Goal: Navigation & Orientation: Find specific page/section

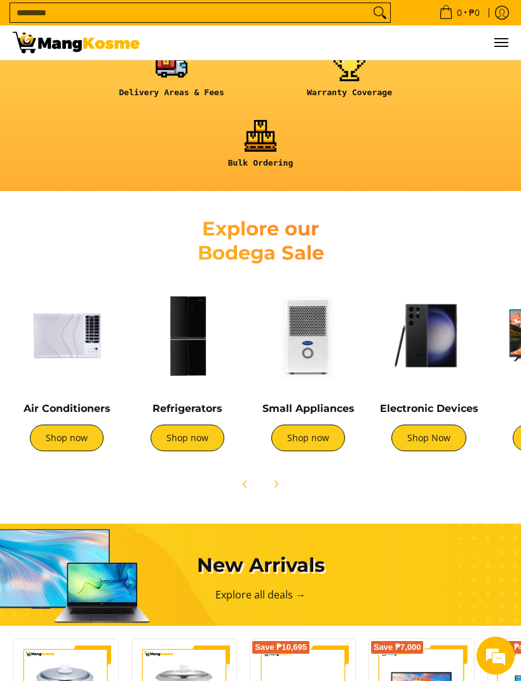
scroll to position [0, 168]
click at [443, 433] on link "Shop Now" at bounding box center [428, 438] width 75 height 27
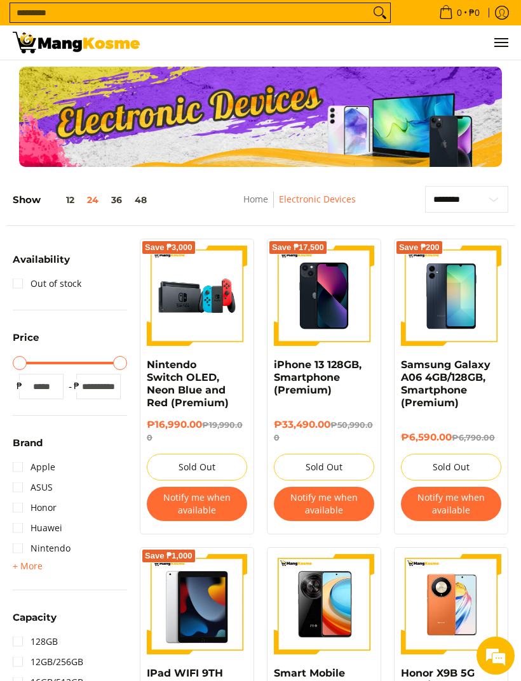
click at [324, 203] on link "Electronic Devices" at bounding box center [317, 199] width 77 height 12
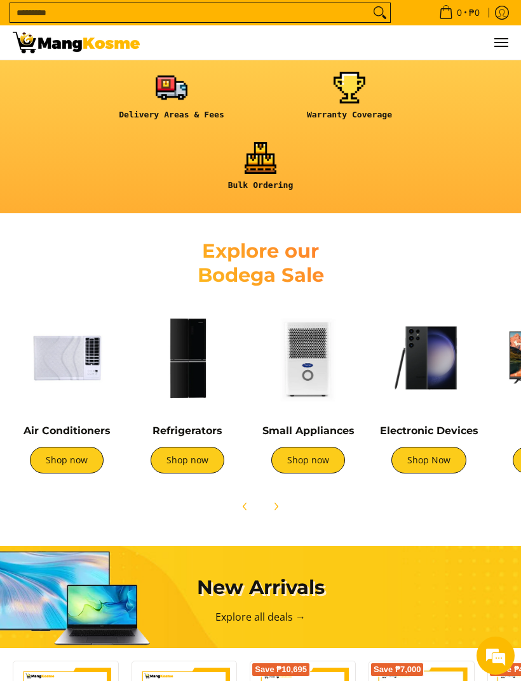
click at [310, 460] on link "Shop now" at bounding box center [308, 460] width 74 height 27
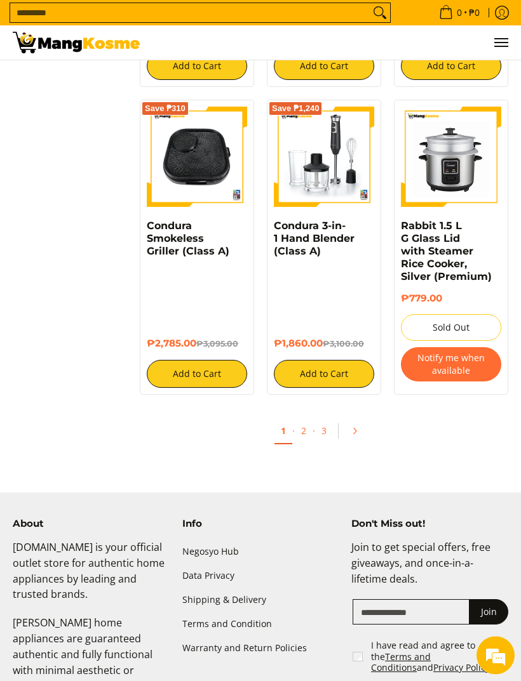
scroll to position [1888, 0]
click at [356, 436] on icon "Pagination" at bounding box center [354, 431] width 9 height 9
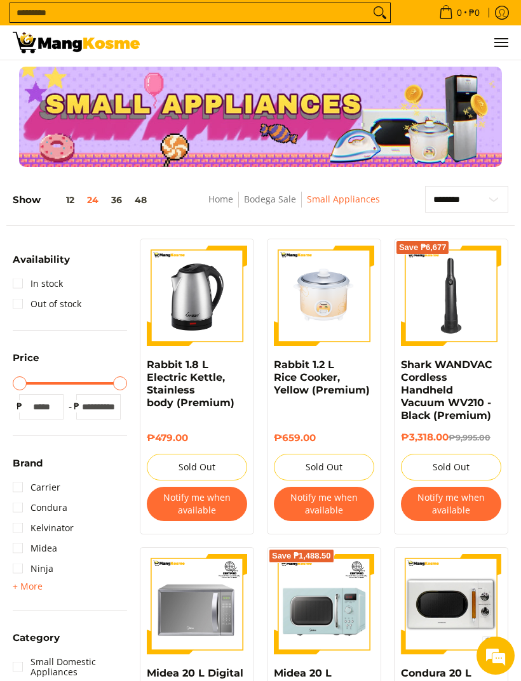
click at [272, 196] on link "Bodega Sale" at bounding box center [270, 199] width 52 height 12
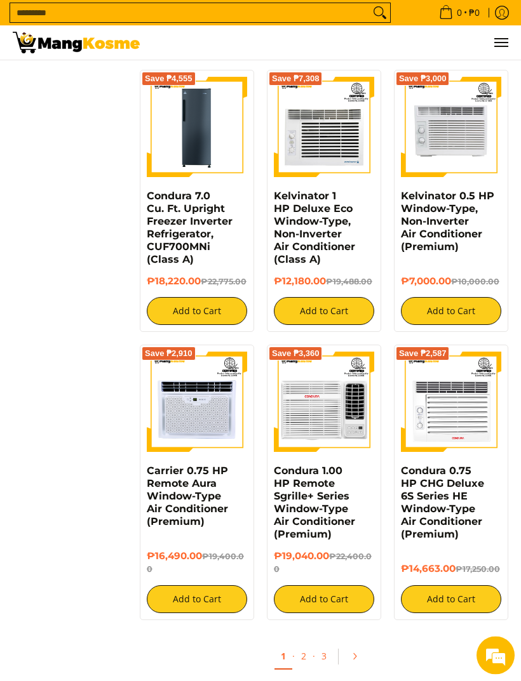
scroll to position [2030, 0]
click at [352, 661] on icon "Pagination" at bounding box center [354, 656] width 9 height 9
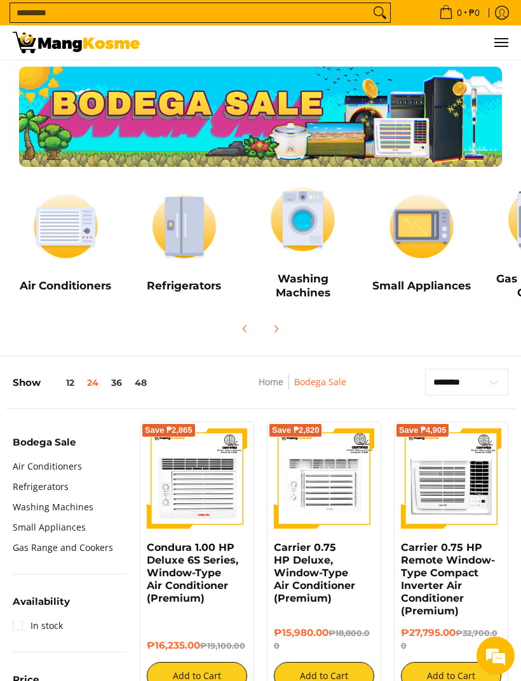
click at [92, 551] on link "Gas Range and Cookers" at bounding box center [63, 548] width 100 height 20
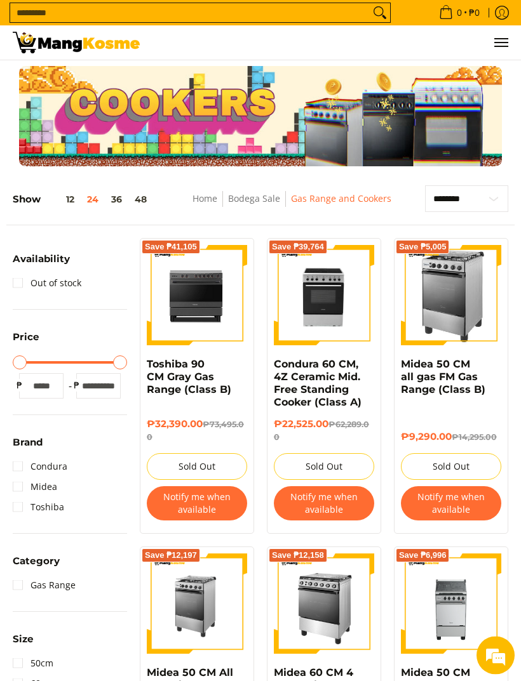
scroll to position [1, 0]
click at [262, 194] on link "Bodega Sale" at bounding box center [254, 198] width 52 height 12
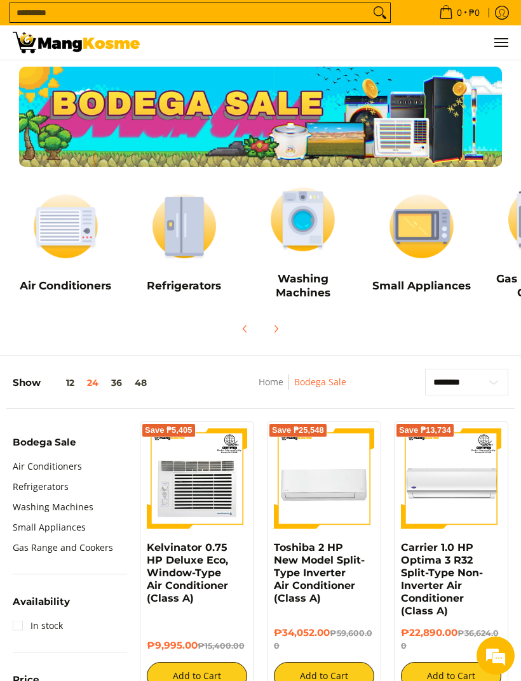
click at [43, 486] on link "Refrigerators" at bounding box center [41, 487] width 56 height 20
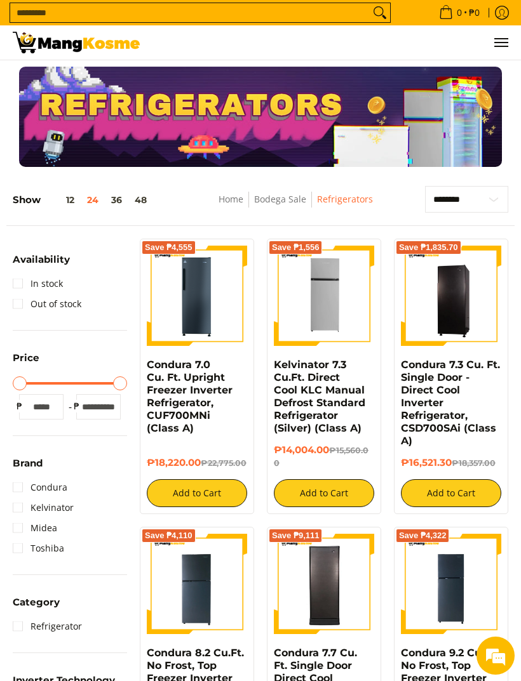
click at [286, 205] on link "Bodega Sale" at bounding box center [280, 199] width 52 height 12
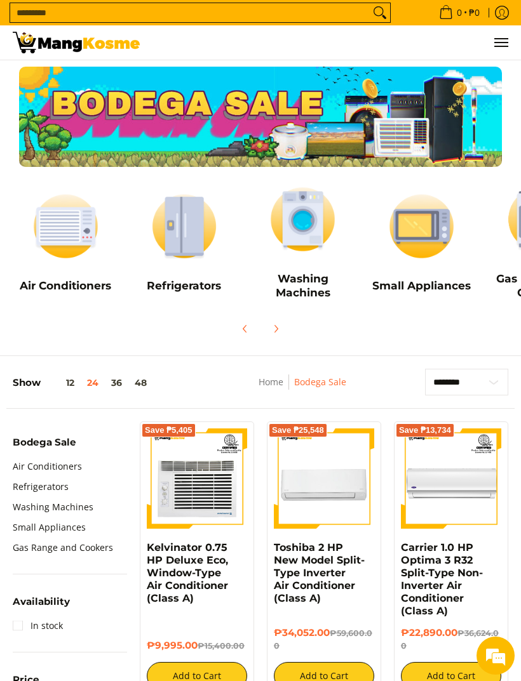
click at [88, 510] on link "Washing Machines" at bounding box center [53, 507] width 81 height 20
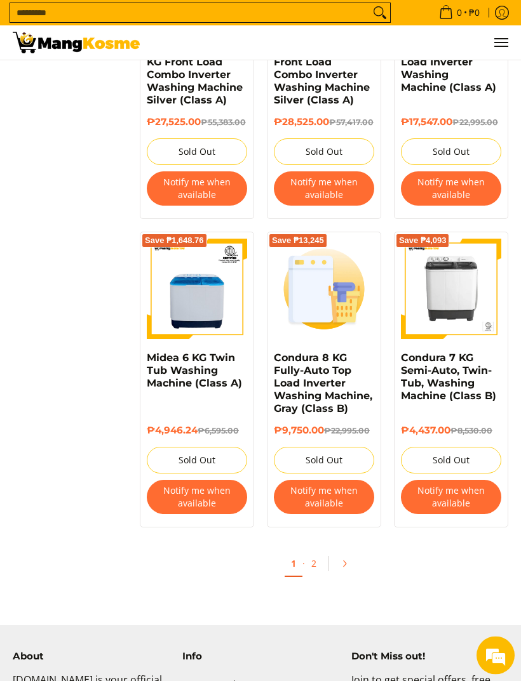
scroll to position [2084, 0]
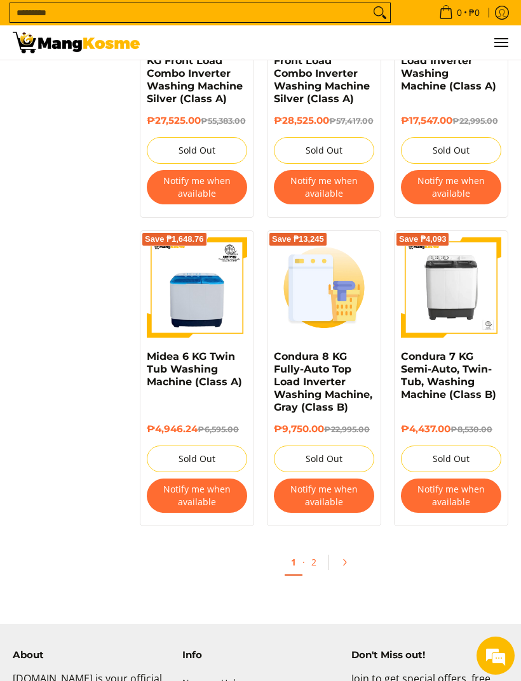
click at [348, 567] on icon "Pagination" at bounding box center [344, 562] width 9 height 9
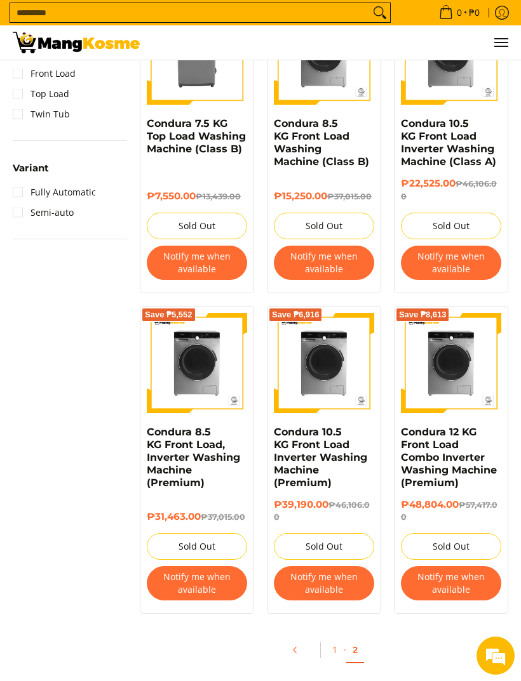
scroll to position [884, 0]
